Goal: Task Accomplishment & Management: Use online tool/utility

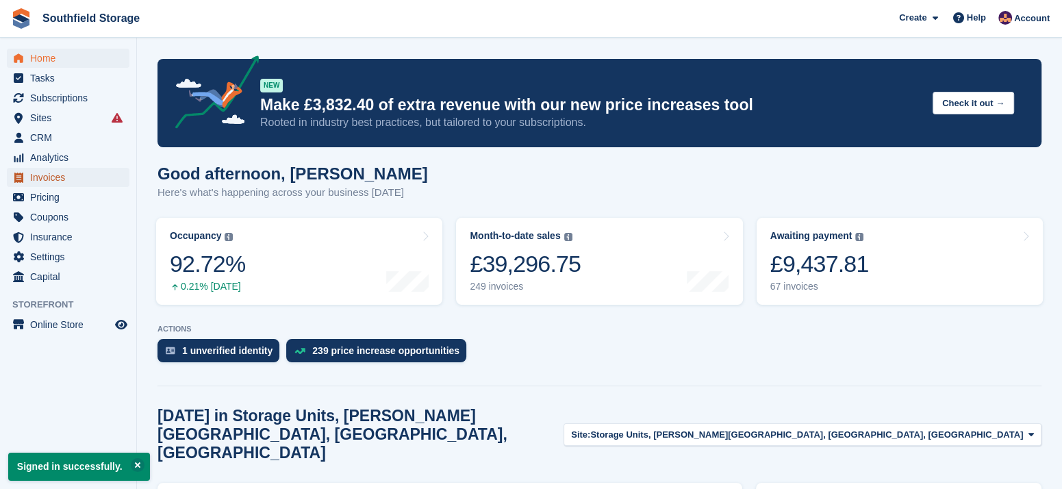
click at [45, 175] on span "Invoices" at bounding box center [71, 177] width 82 height 19
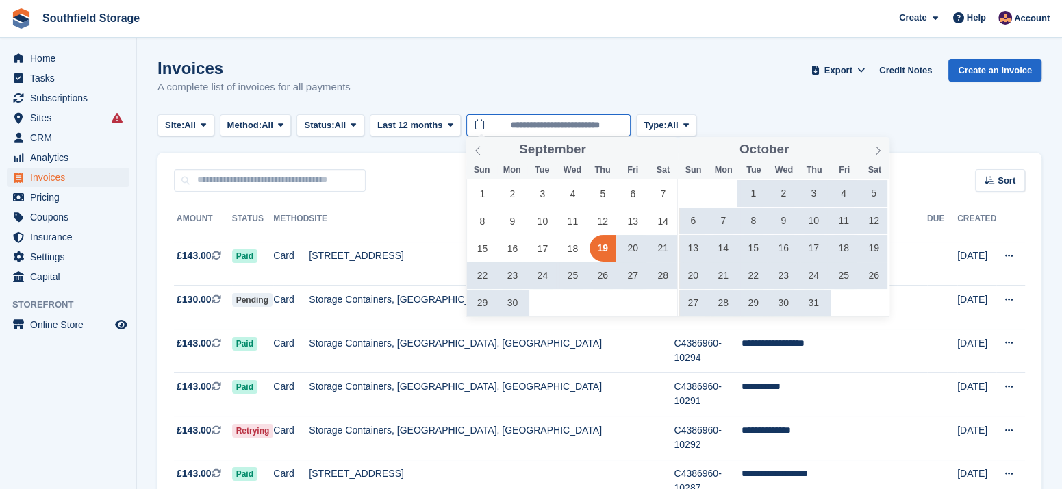
click at [548, 125] on input "**********" at bounding box center [548, 125] width 164 height 23
click at [875, 149] on icon at bounding box center [878, 151] width 10 height 10
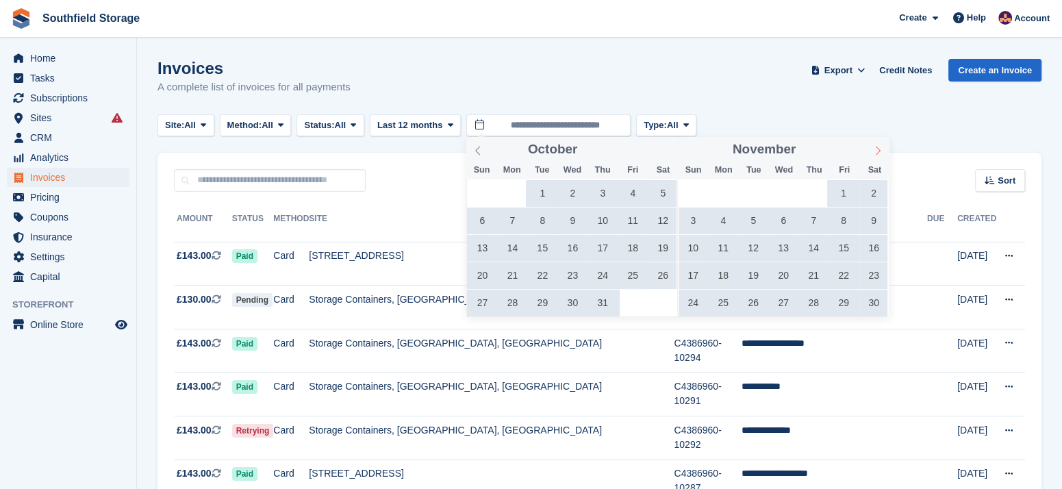
click at [875, 149] on icon at bounding box center [878, 151] width 10 height 10
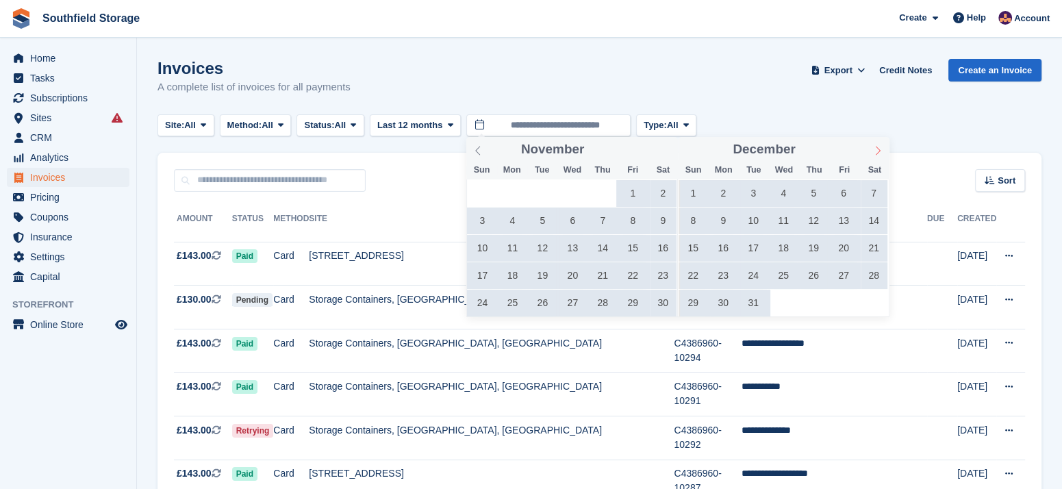
click at [875, 149] on icon at bounding box center [878, 151] width 10 height 10
type input "****"
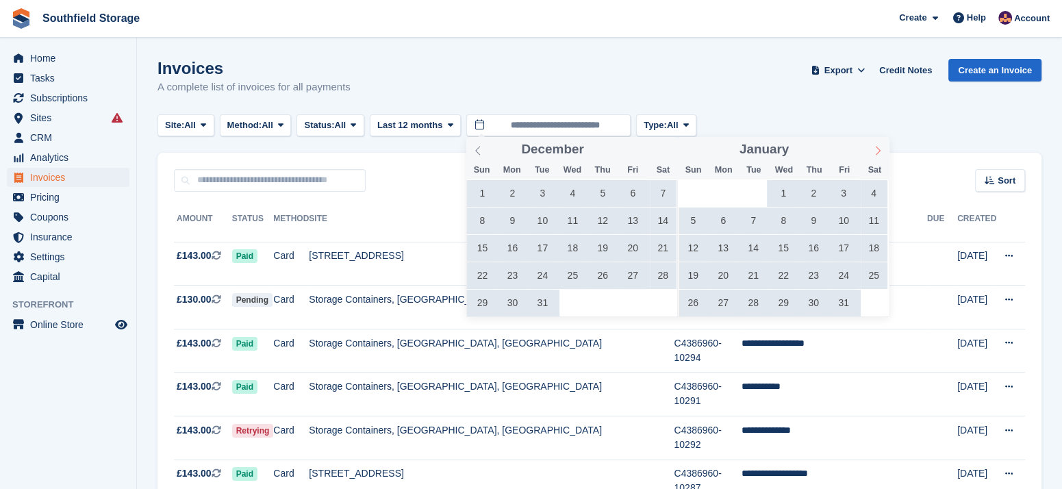
click at [875, 149] on icon at bounding box center [878, 151] width 10 height 10
type input "****"
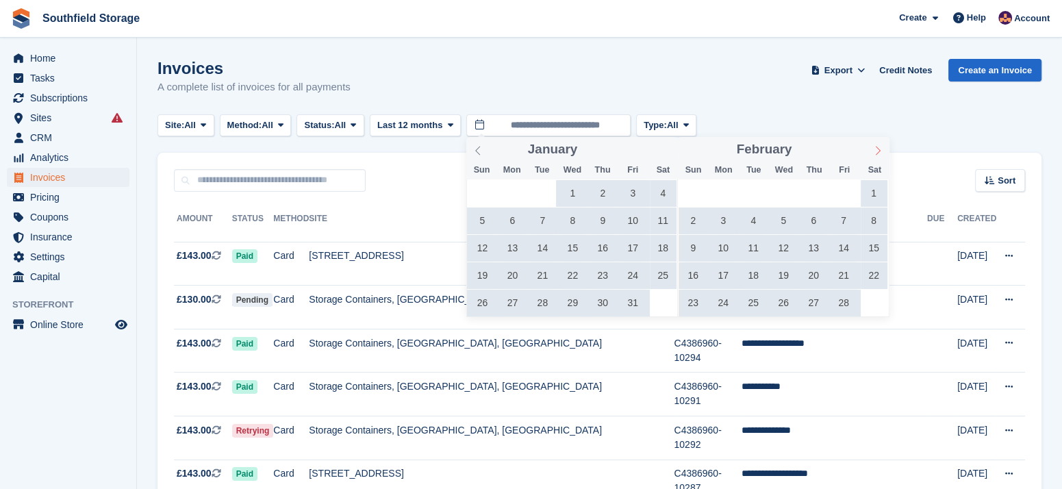
click at [875, 149] on icon at bounding box center [878, 151] width 10 height 10
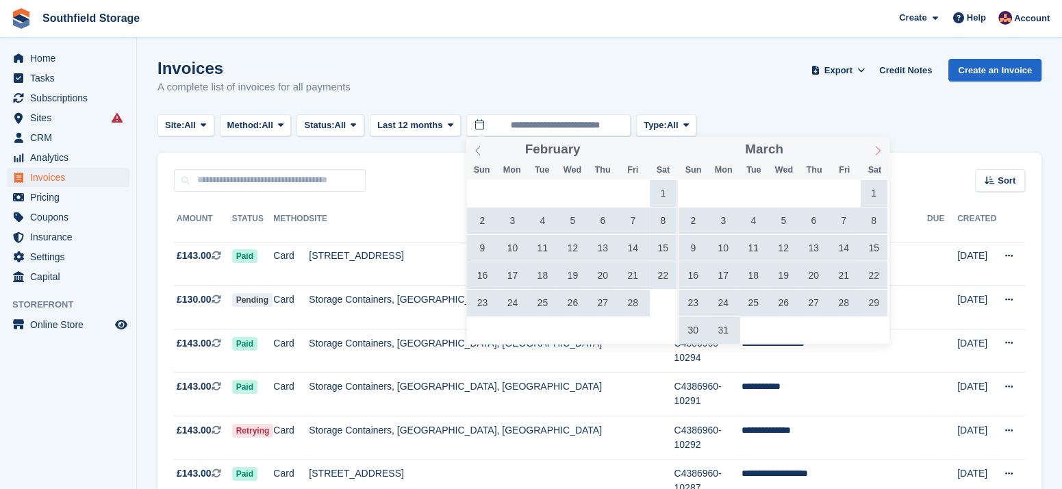
click at [875, 149] on icon at bounding box center [878, 151] width 10 height 10
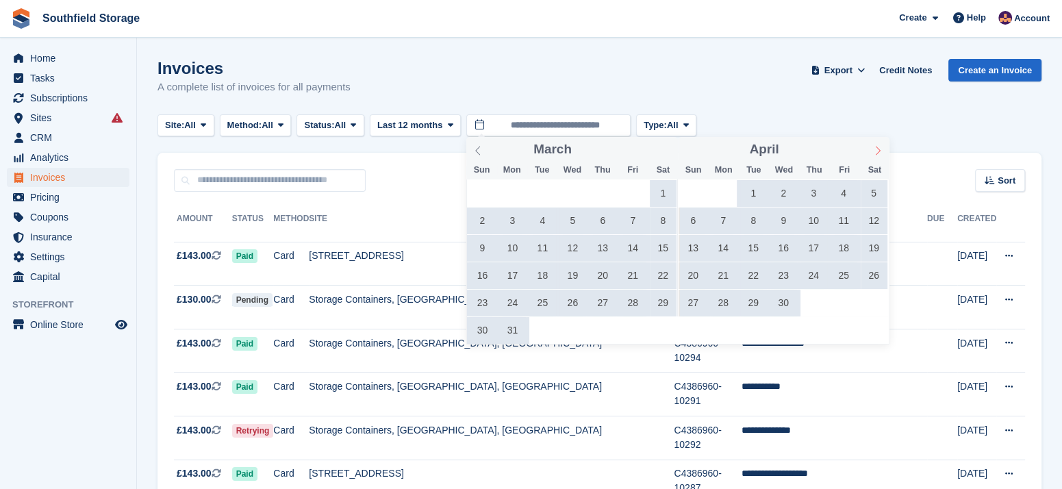
click at [875, 149] on icon at bounding box center [878, 151] width 10 height 10
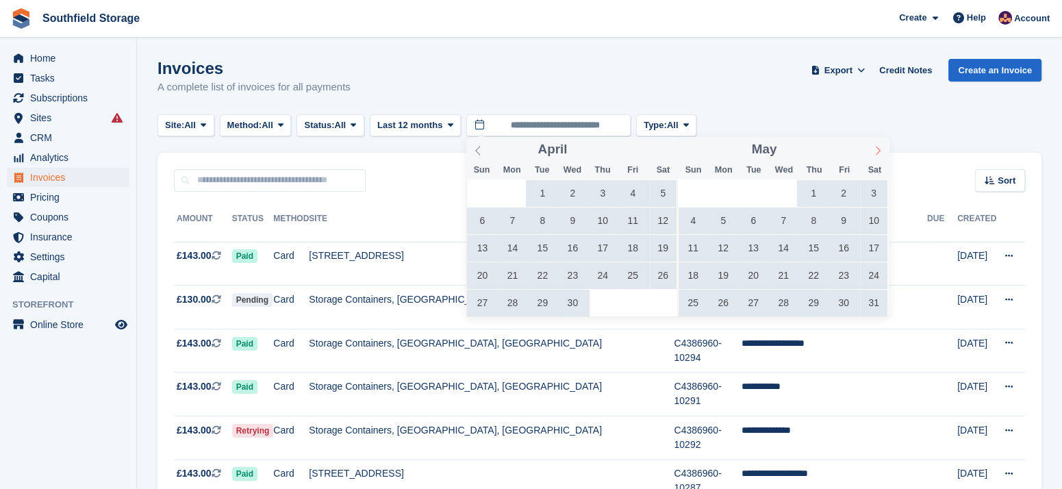
click at [875, 149] on icon at bounding box center [878, 151] width 10 height 10
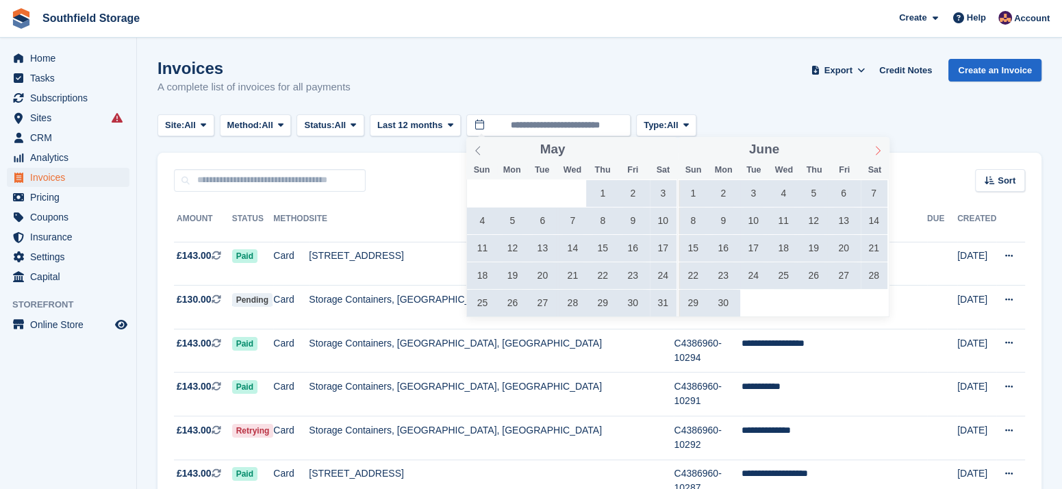
click at [875, 149] on icon at bounding box center [878, 151] width 10 height 10
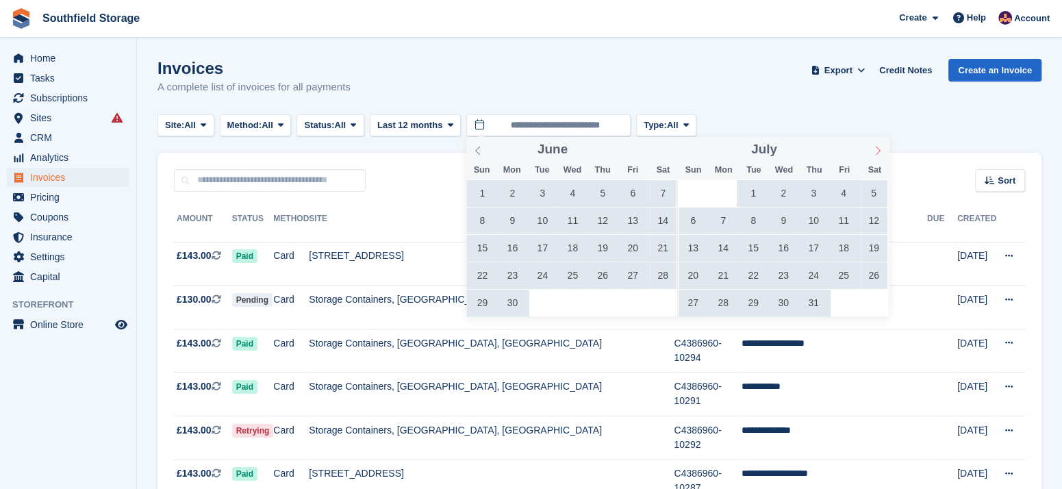
click at [875, 149] on icon at bounding box center [878, 151] width 10 height 10
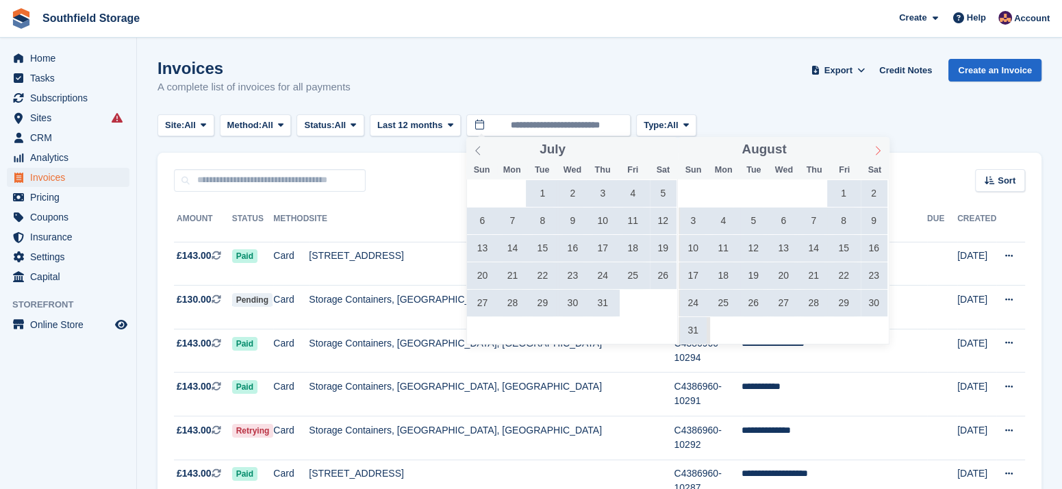
click at [875, 149] on icon at bounding box center [878, 151] width 10 height 10
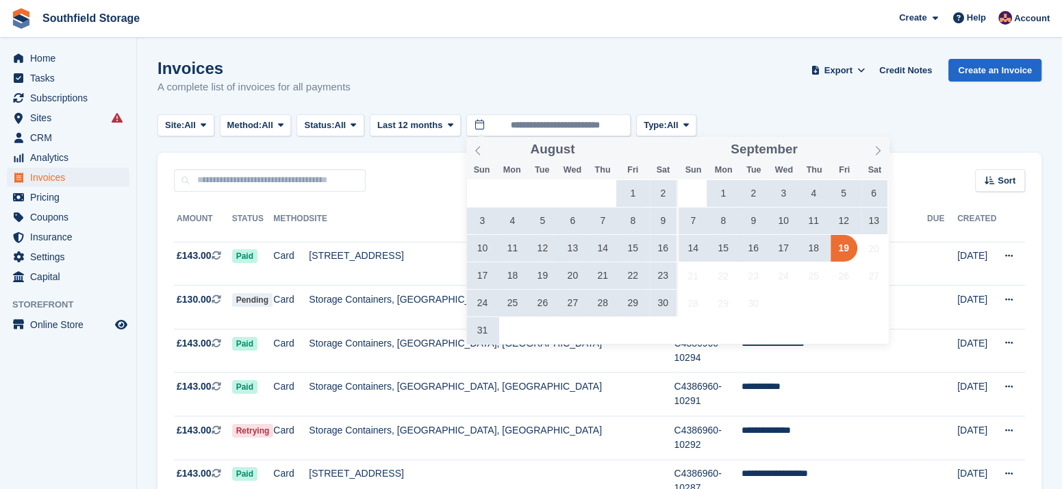
click at [868, 218] on span "13" at bounding box center [874, 220] width 27 height 27
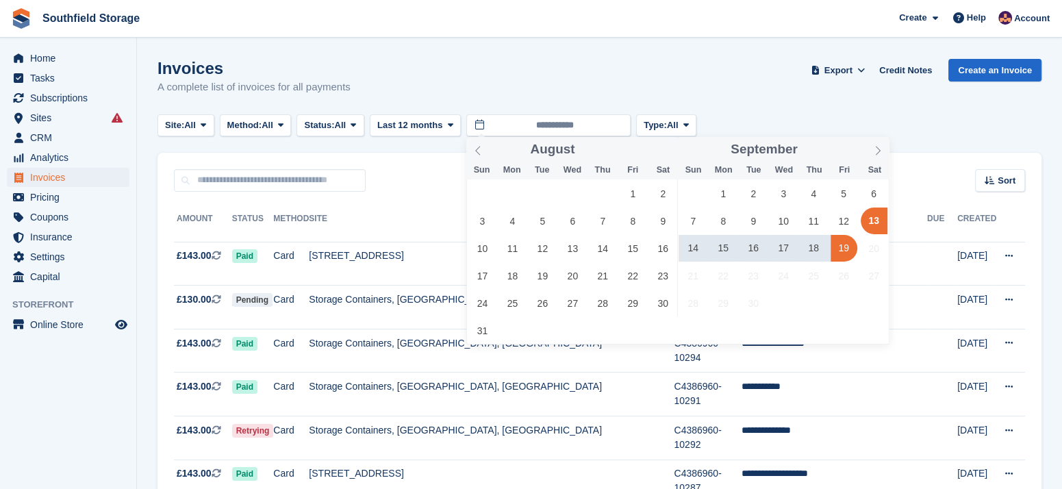
click at [837, 249] on span "19" at bounding box center [844, 248] width 27 height 27
type input "**********"
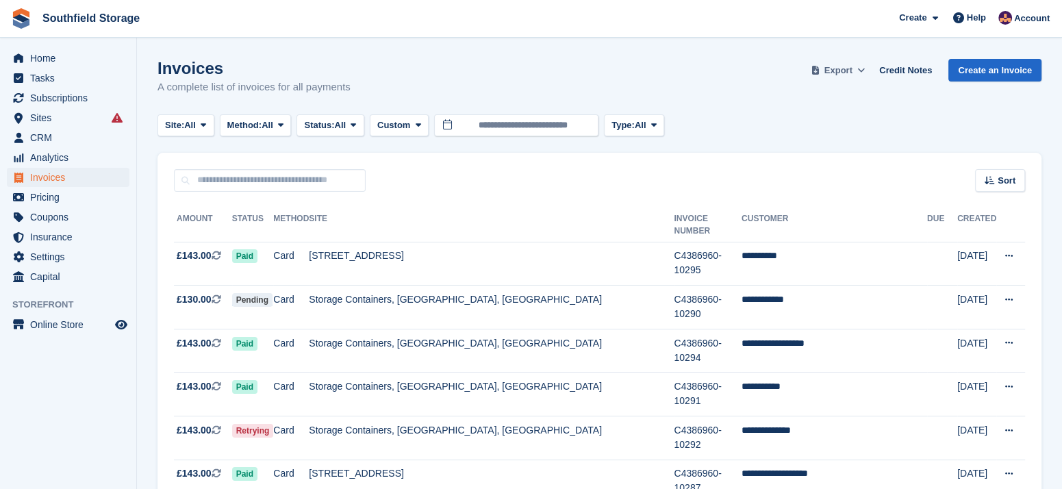
click at [846, 64] on span "Export" at bounding box center [838, 71] width 28 height 14
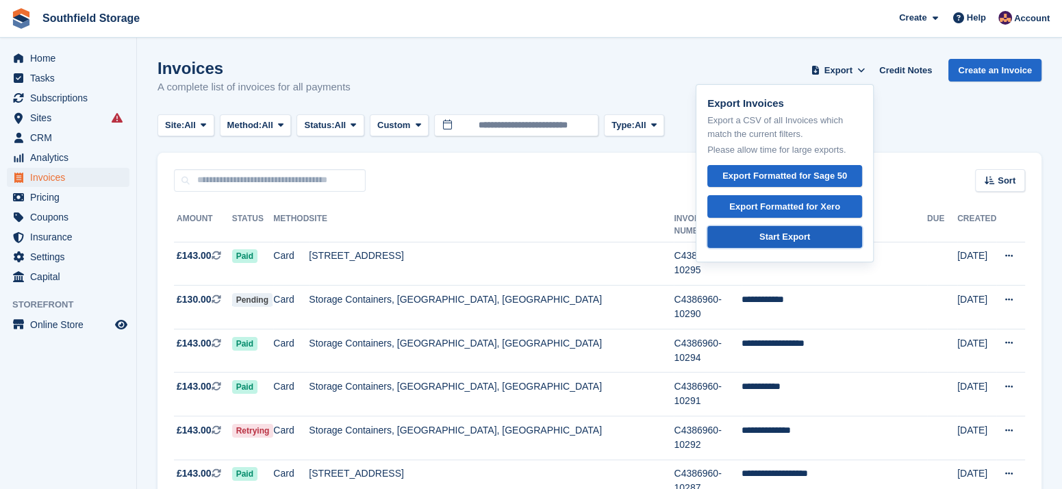
click at [770, 230] on div "Start Export" at bounding box center [784, 237] width 51 height 14
drag, startPoint x: 1011, startPoint y: 118, endPoint x: 1007, endPoint y: 131, distance: 13.5
click at [1011, 118] on div "Site: All All Storage Units, Stephenson Park, Flixton, Scarborough Storage Cont…" at bounding box center [599, 125] width 884 height 23
